Goal: Information Seeking & Learning: Learn about a topic

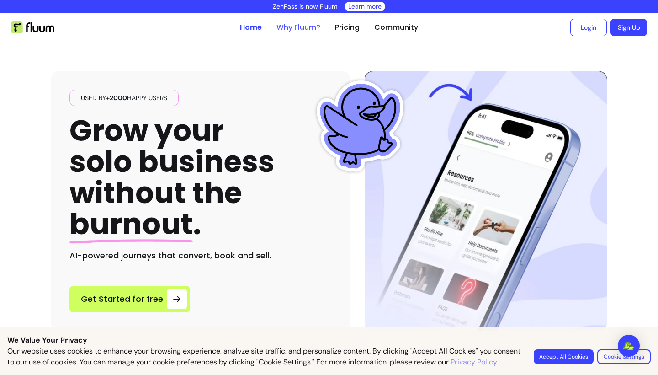
click at [303, 26] on link "Why Fluum?" at bounding box center [299, 27] width 44 height 11
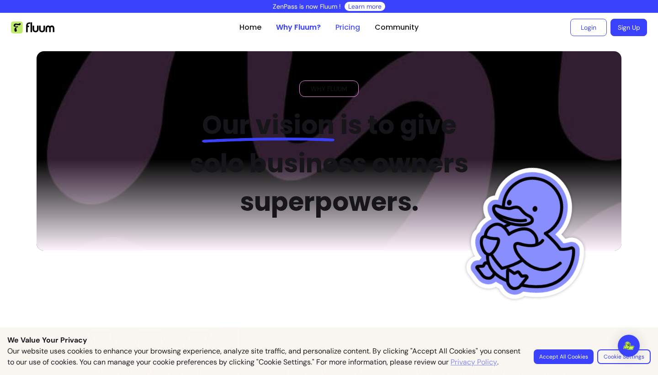
click at [357, 24] on link "Pricing" at bounding box center [348, 27] width 25 height 11
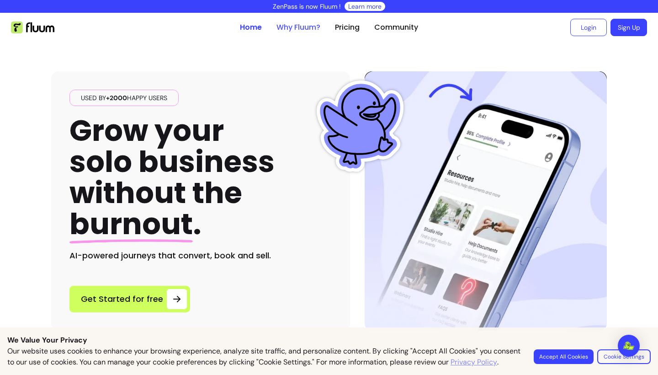
click at [307, 26] on link "Why Fluum?" at bounding box center [299, 27] width 44 height 11
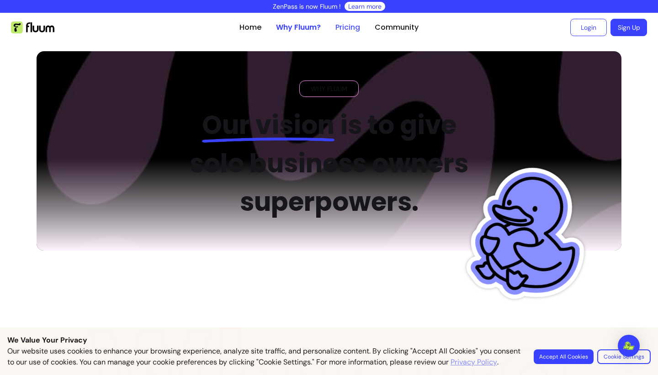
click at [351, 30] on link "Pricing" at bounding box center [348, 27] width 25 height 11
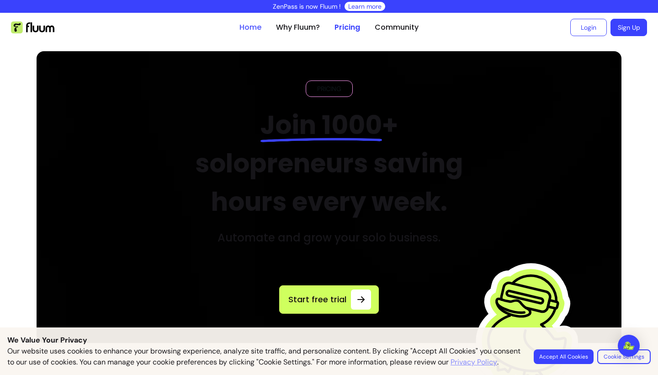
click at [255, 25] on link "Home" at bounding box center [251, 27] width 22 height 11
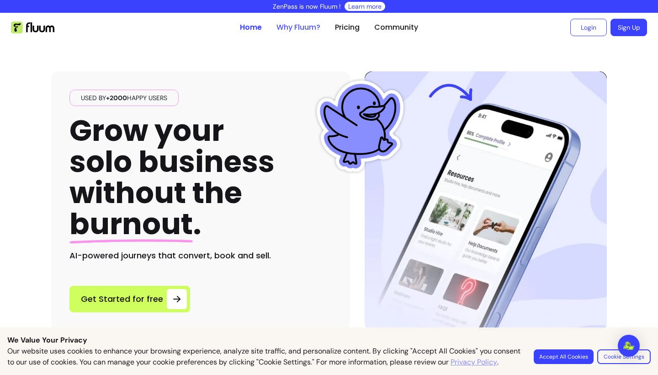
click at [313, 27] on link "Why Fluum?" at bounding box center [299, 27] width 44 height 11
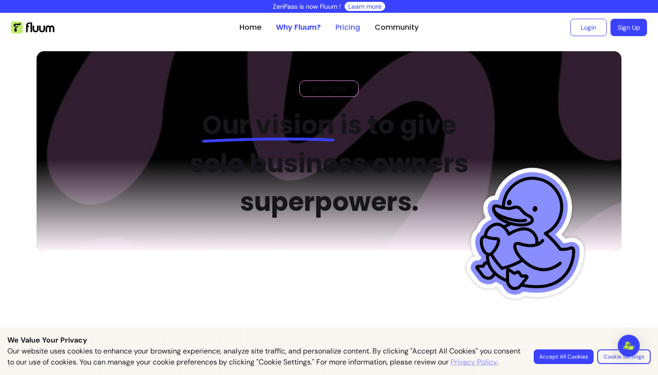
click at [349, 30] on link "Pricing" at bounding box center [348, 27] width 25 height 11
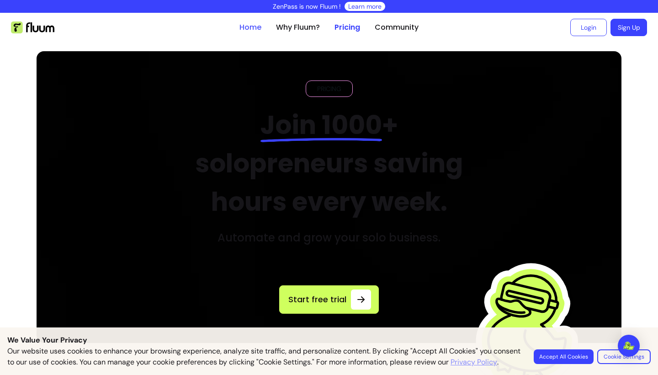
click at [250, 25] on link "Home" at bounding box center [251, 27] width 22 height 11
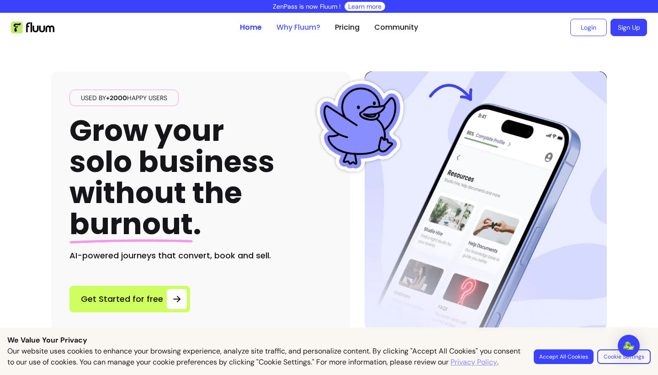
click at [306, 29] on link "Why Fluum?" at bounding box center [299, 27] width 44 height 11
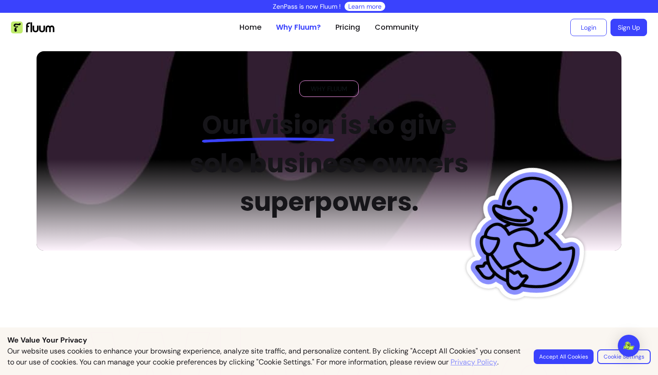
click at [363, 27] on ul "Home Why Fluum? Pricing Community" at bounding box center [329, 27] width 179 height 29
click at [355, 27] on link "Pricing" at bounding box center [348, 27] width 25 height 11
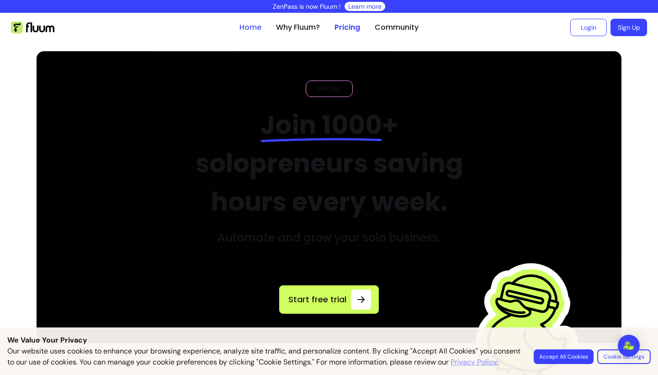
click at [251, 28] on link "Home" at bounding box center [251, 27] width 22 height 11
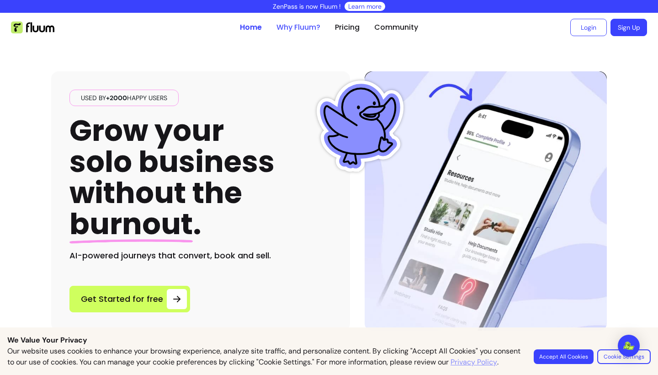
click at [303, 27] on link "Why Fluum?" at bounding box center [299, 27] width 44 height 11
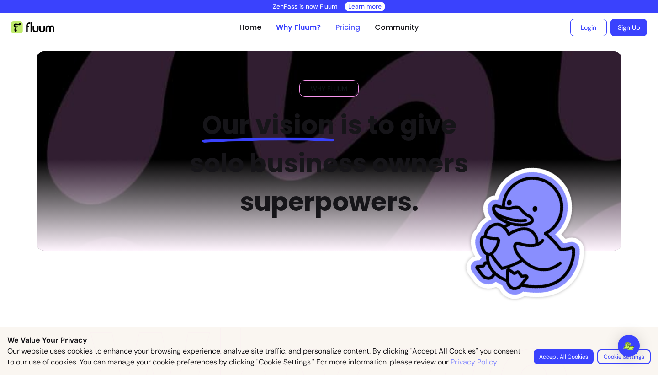
click at [351, 26] on link "Pricing" at bounding box center [348, 27] width 25 height 11
